Goal: Task Accomplishment & Management: Manage account settings

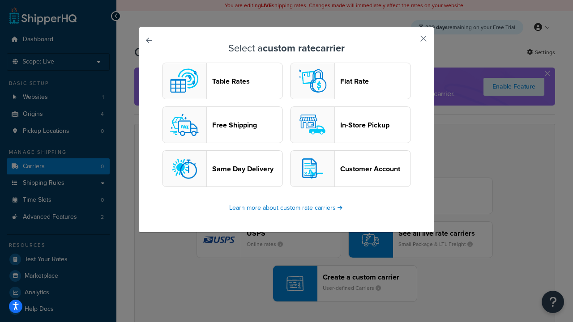
click at [223, 81] on header "Table Rates" at bounding box center [247, 81] width 70 height 9
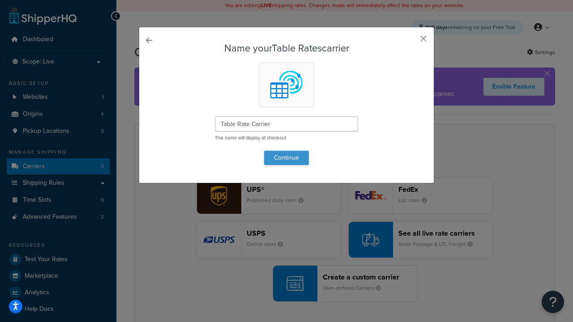
type input "Table Rate Carrier"
click at [287, 158] on button "Continue" at bounding box center [286, 158] width 45 height 14
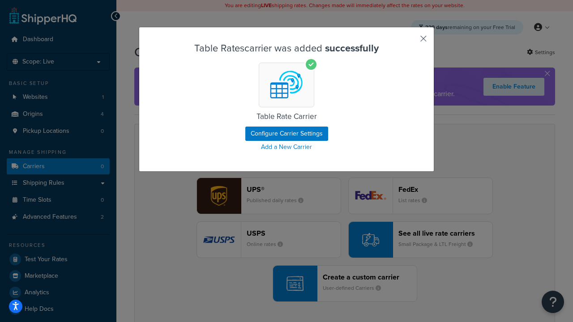
click at [410, 42] on button "button" at bounding box center [410, 42] width 2 height 2
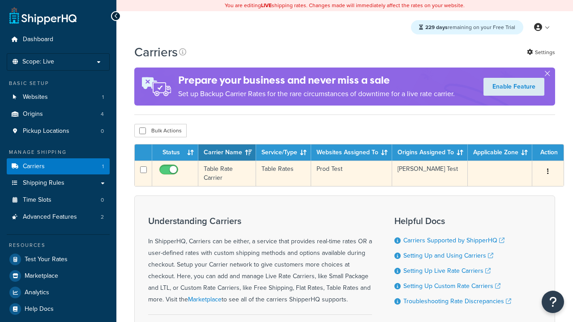
click at [548, 173] on icon "button" at bounding box center [548, 171] width 2 height 6
click at [0, 0] on link "Edit" at bounding box center [0, 0] width 0 height 0
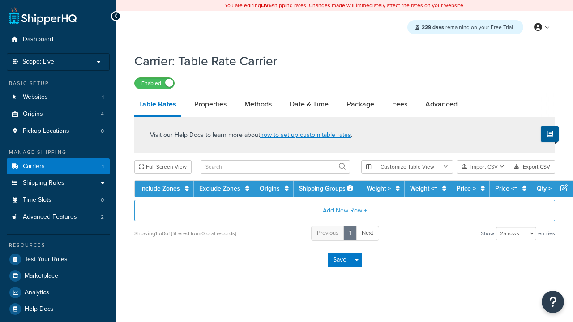
select select "25"
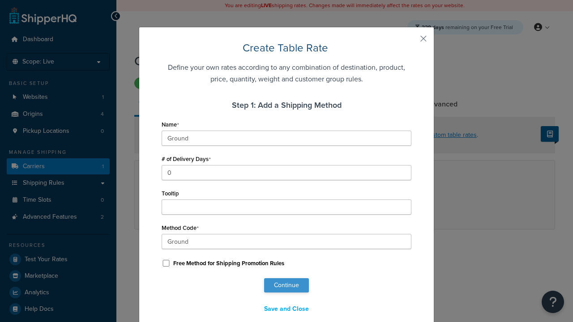
type input "Ground"
click at [287, 286] on button "Continue" at bounding box center [286, 286] width 45 height 14
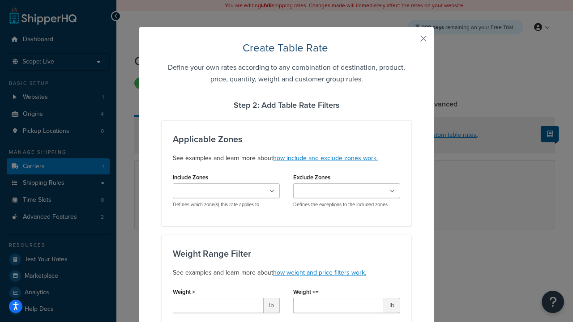
type input "10"
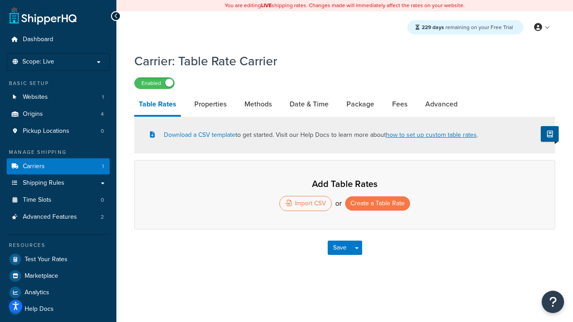
select select "25"
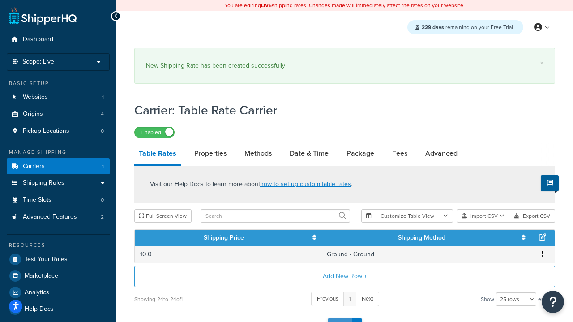
click at [339, 319] on button "Save" at bounding box center [340, 326] width 24 height 14
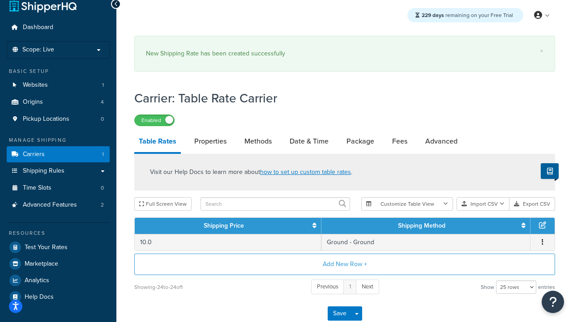
scroll to position [0, 0]
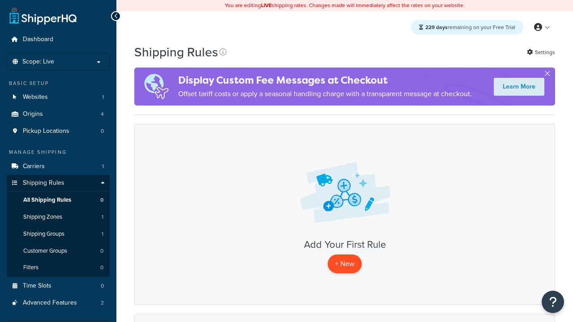
click at [345, 264] on p "+ New" at bounding box center [345, 264] width 34 height 18
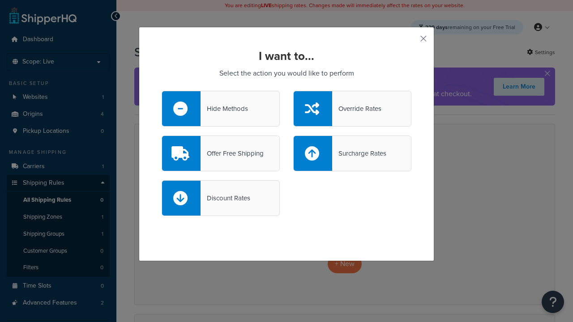
click at [352, 109] on div "Override Rates" at bounding box center [356, 109] width 49 height 13
click at [0, 0] on input "Override Rates" at bounding box center [0, 0] width 0 height 0
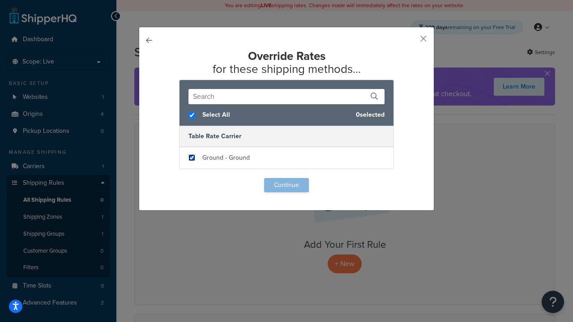
click at [192, 158] on input "checkbox" at bounding box center [192, 158] width 7 height 7
checkbox input "true"
click at [287, 185] on button "Continue" at bounding box center [286, 185] width 45 height 14
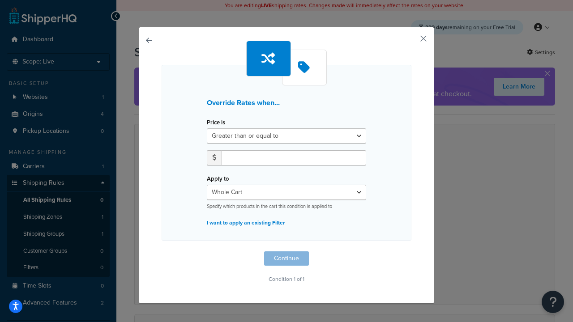
click at [216, 123] on label "Price is" at bounding box center [216, 122] width 18 height 7
click at [216, 129] on select "Greater than or equal to Between or equal to Less than or equal to" at bounding box center [286, 136] width 159 height 15
click at [294, 158] on input "number" at bounding box center [294, 157] width 145 height 15
type input "100"
click at [287, 259] on button "Continue" at bounding box center [286, 259] width 45 height 14
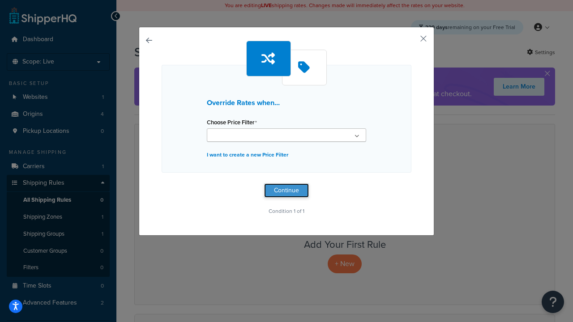
click at [287, 191] on button "Continue" at bounding box center [286, 191] width 45 height 14
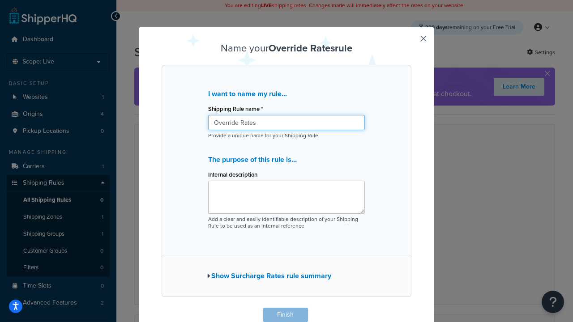
type input "Override Rates"
click at [285, 315] on button "Finish" at bounding box center [285, 315] width 45 height 14
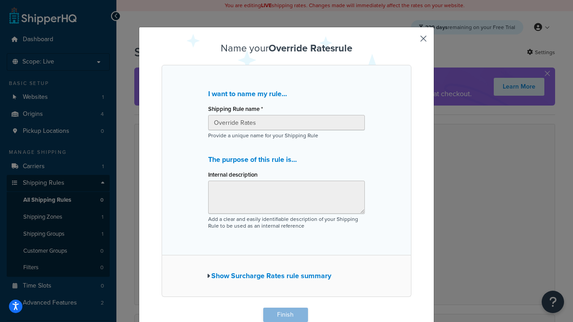
scroll to position [0, 0]
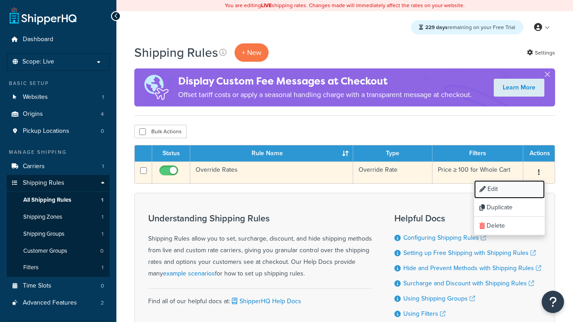
click at [509, 190] on link "Edit" at bounding box center [509, 189] width 71 height 18
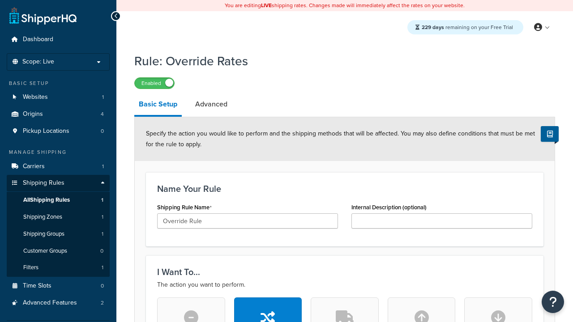
scroll to position [567, 0]
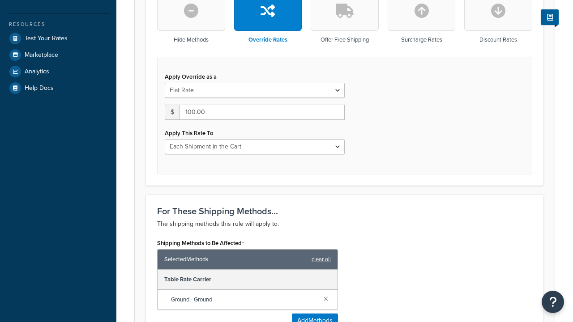
type input "Override Rule"
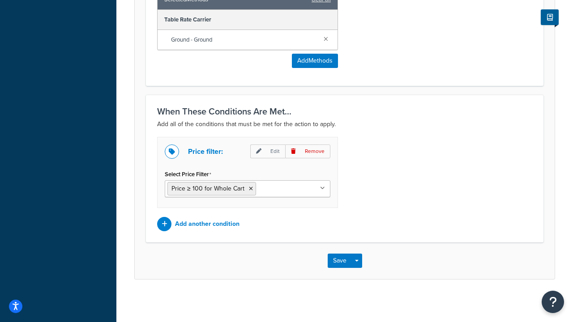
scroll to position [0, 0]
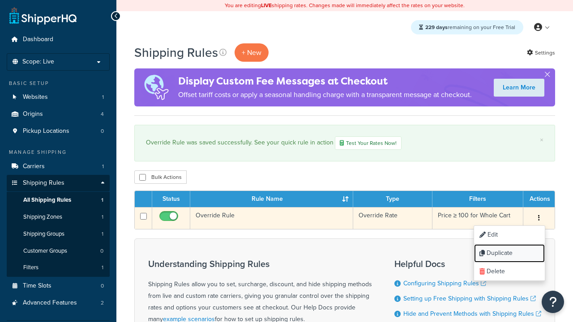
click at [509, 254] on link "Duplicate" at bounding box center [509, 254] width 71 height 18
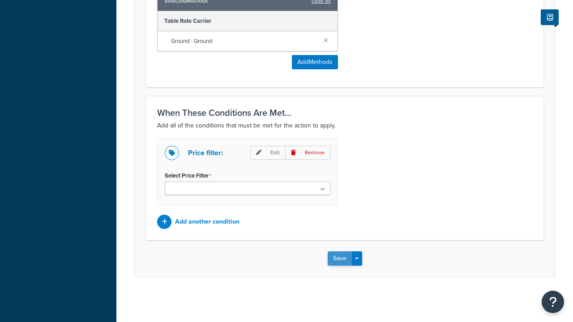
click at [339, 258] on button "Save" at bounding box center [340, 259] width 24 height 14
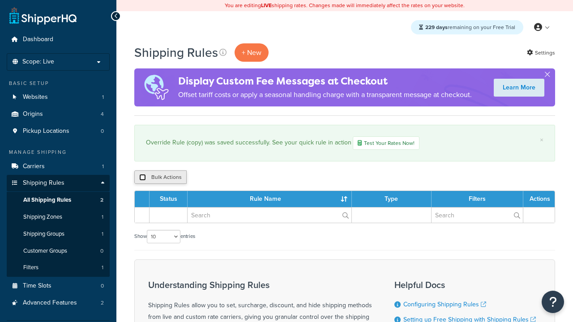
click at [142, 178] on input "checkbox" at bounding box center [142, 177] width 7 height 7
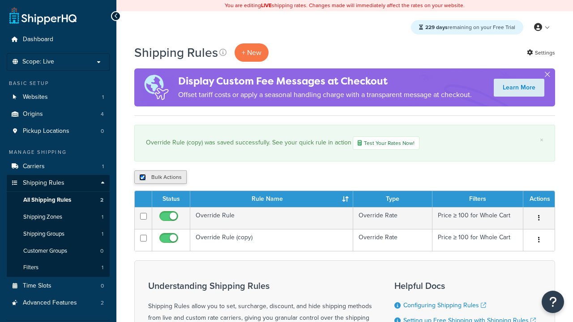
click at [142, 178] on input "checkbox" at bounding box center [142, 177] width 7 height 7
checkbox input "false"
click at [142, 178] on input "checkbox" at bounding box center [142, 177] width 7 height 7
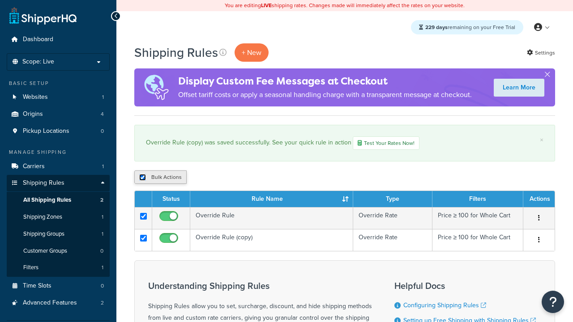
checkbox input "true"
click at [0, 0] on button "Duplicate" at bounding box center [0, 0] width 0 height 0
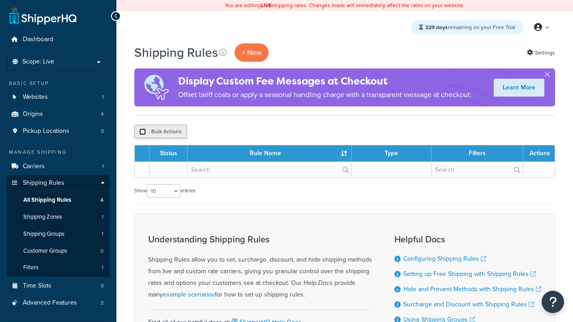
click at [142, 132] on input "checkbox" at bounding box center [142, 132] width 7 height 7
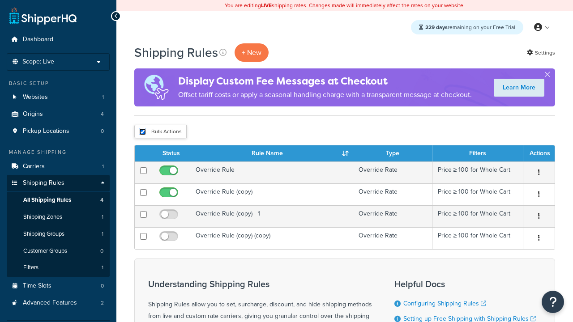
click at [142, 132] on input "checkbox" at bounding box center [142, 132] width 7 height 7
checkbox input "false"
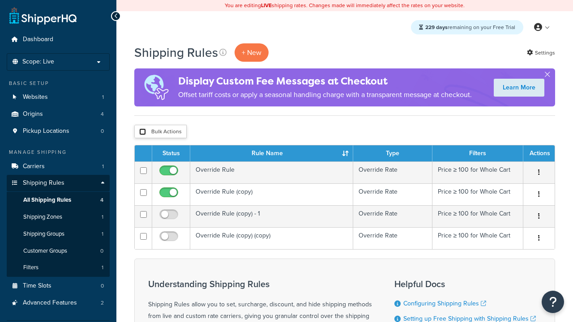
checkbox input "false"
click at [160, 132] on button "Bulk Actions" at bounding box center [160, 131] width 52 height 13
checkbox input "true"
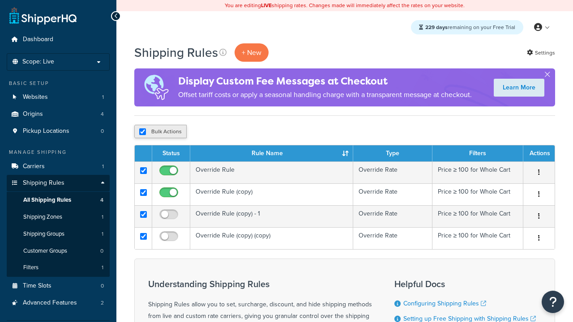
checkbox input "true"
click at [0, 0] on button "Delete" at bounding box center [0, 0] width 0 height 0
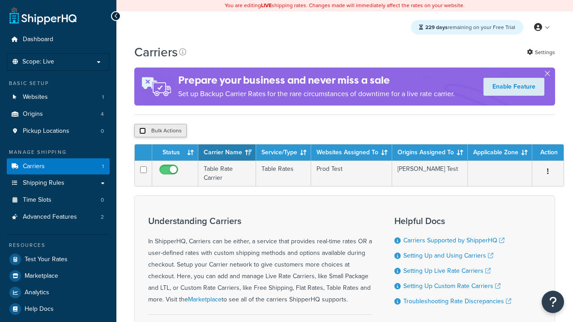
click at [142, 132] on input "checkbox" at bounding box center [142, 131] width 7 height 7
checkbox input "true"
click at [0, 0] on button "Delete" at bounding box center [0, 0] width 0 height 0
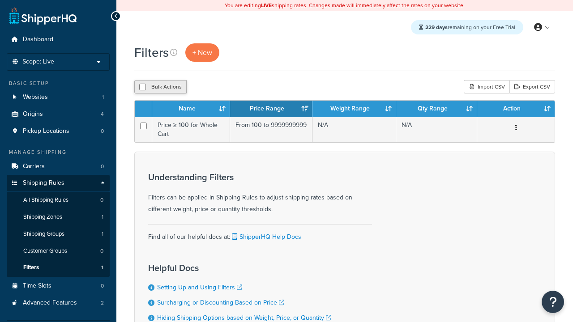
click at [160, 87] on button "Bulk Actions" at bounding box center [160, 86] width 52 height 13
checkbox input "true"
click at [0, 0] on button "Delete" at bounding box center [0, 0] width 0 height 0
